Goal: Information Seeking & Learning: Find specific page/section

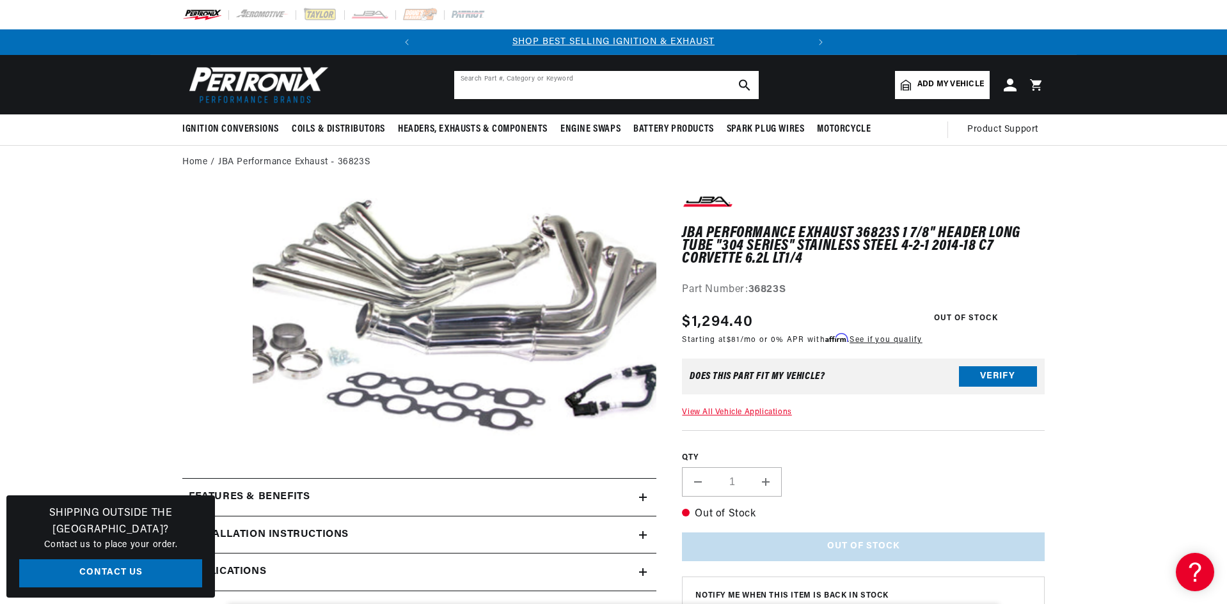
click at [496, 84] on input "text" at bounding box center [606, 85] width 304 height 28
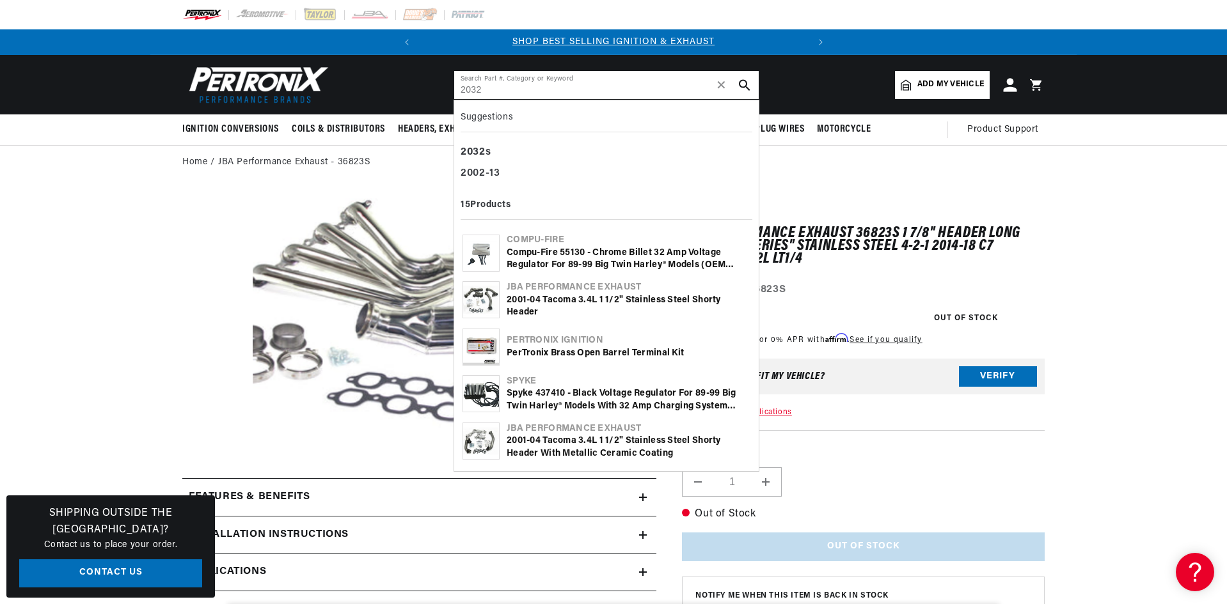
type input "2032"
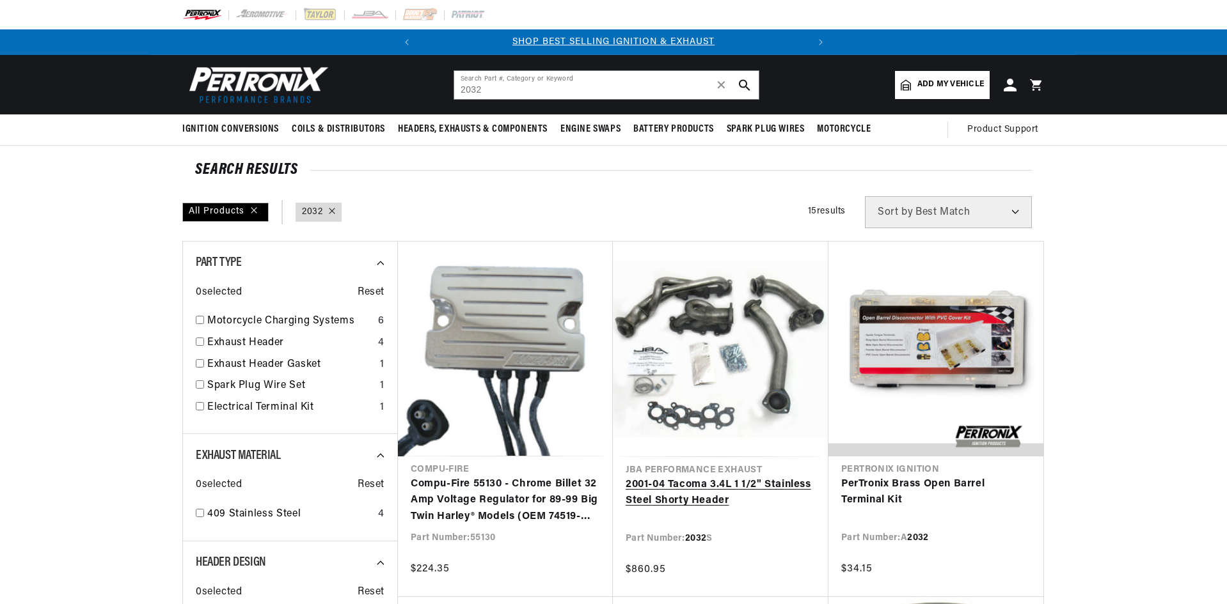
click at [706, 477] on link "2001-04 Tacoma 3.4L 1 1/2" Stainless Steel Shorty Header" at bounding box center [720, 493] width 190 height 33
click at [710, 477] on link "2001-04 Tacoma 3.4L 1 1/2" Stainless Steel Shorty Header" at bounding box center [720, 493] width 190 height 33
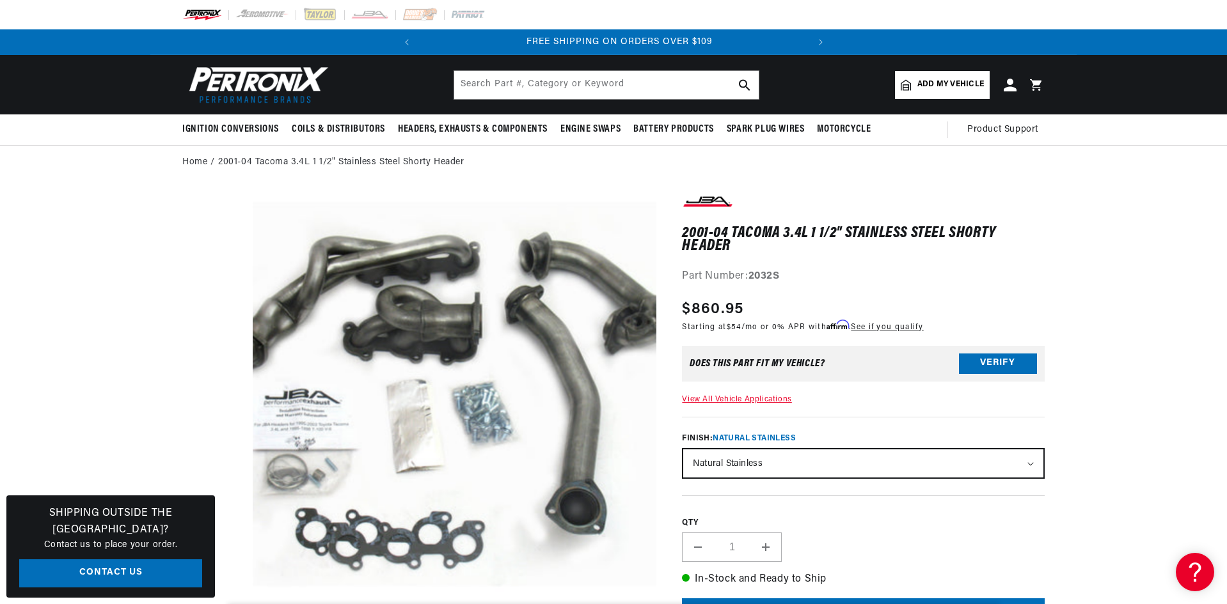
scroll to position [0, 388]
